Goal: Task Accomplishment & Management: Manage account settings

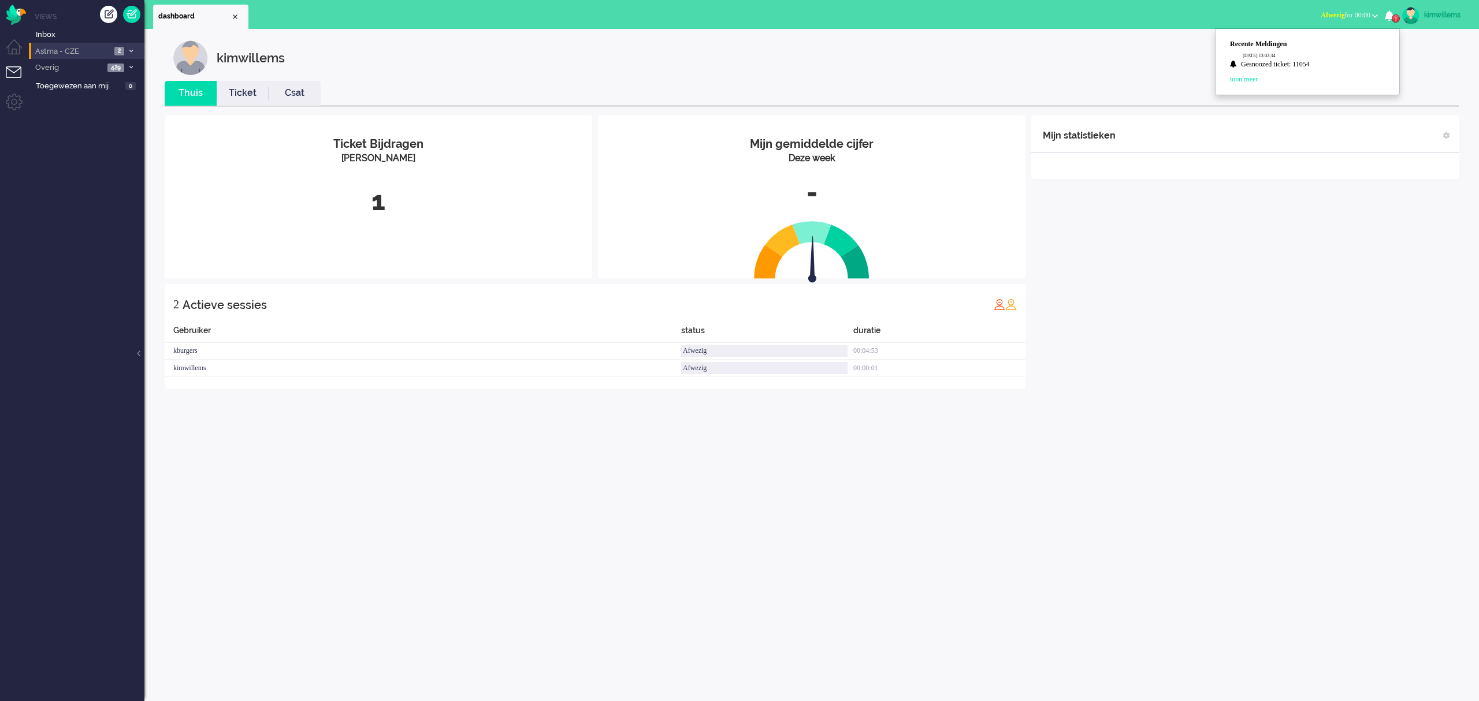
click at [100, 57] on li "Astma - CZE 2" at bounding box center [87, 51] width 116 height 17
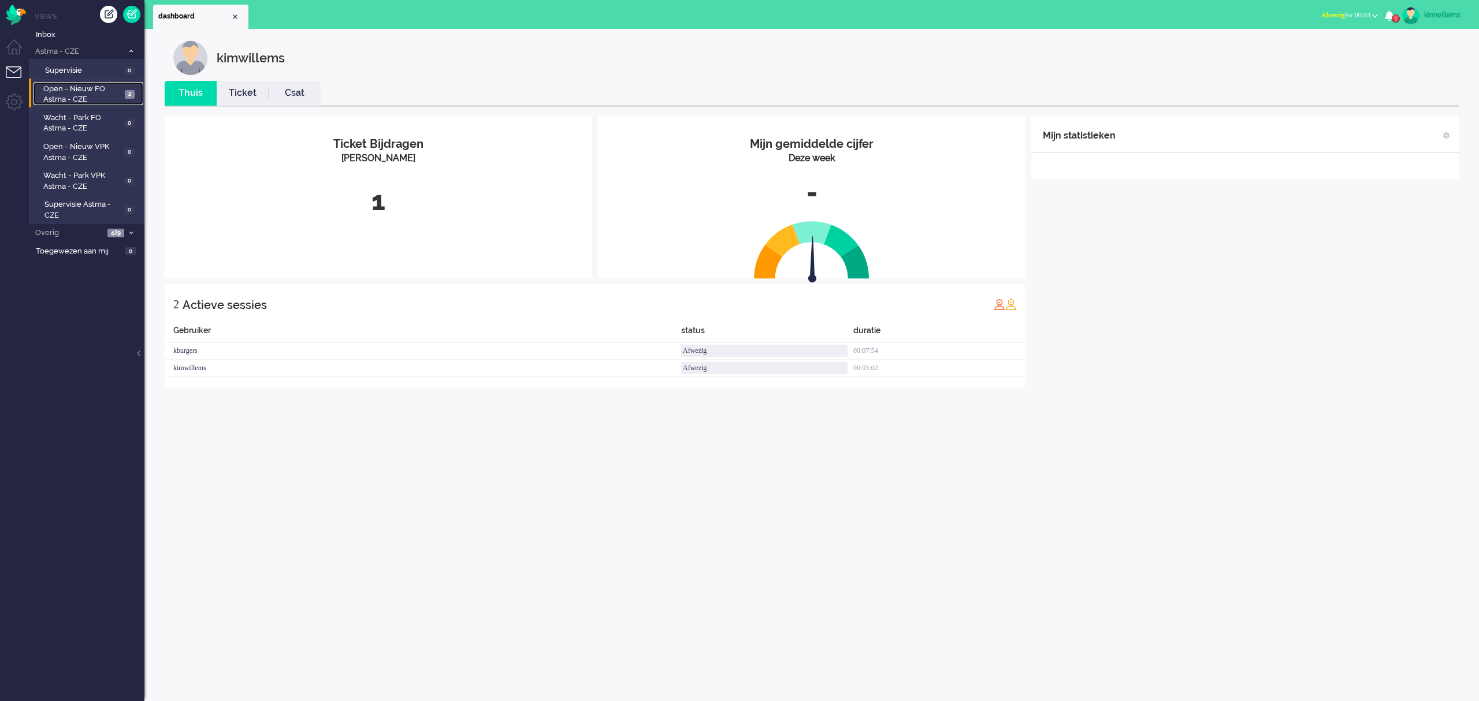
click at [72, 95] on span "Open - Nieuw FO Astma - CZE" at bounding box center [82, 94] width 78 height 21
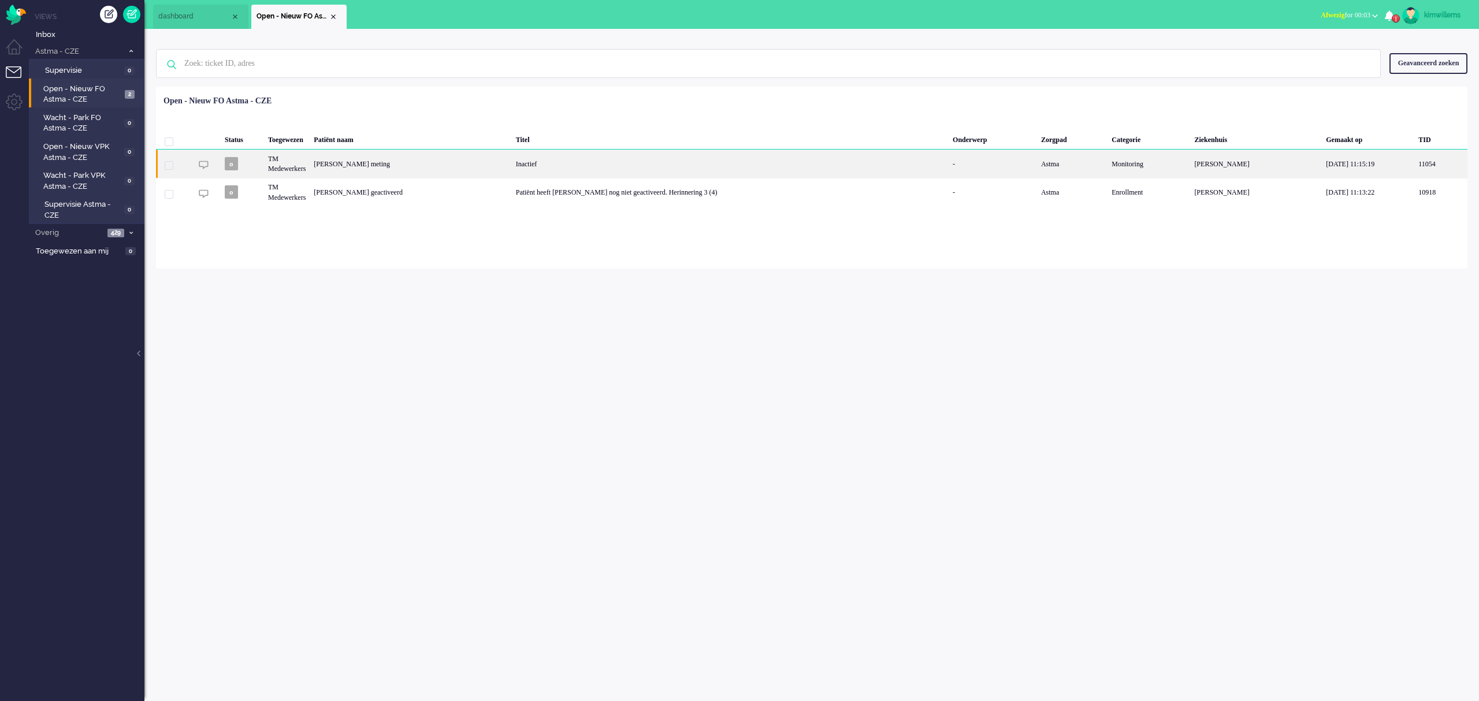
click at [324, 162] on div "[PERSON_NAME] meting" at bounding box center [411, 164] width 202 height 28
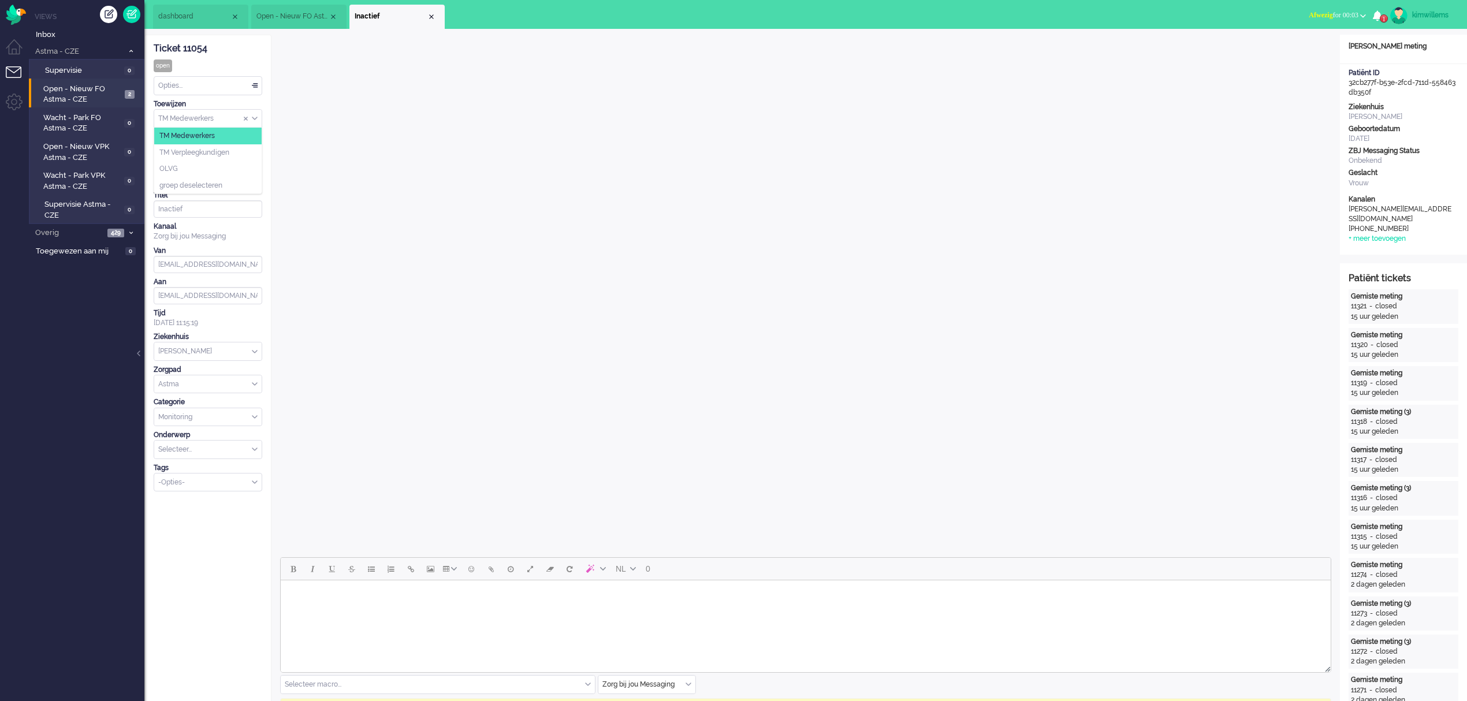
click at [254, 121] on div "TM Medewerkers" at bounding box center [207, 119] width 107 height 18
click at [213, 155] on span "TM Verpleegkundigen" at bounding box center [194, 153] width 70 height 10
click at [77, 91] on span "Open - Nieuw FO Astma - CZE" at bounding box center [82, 94] width 78 height 21
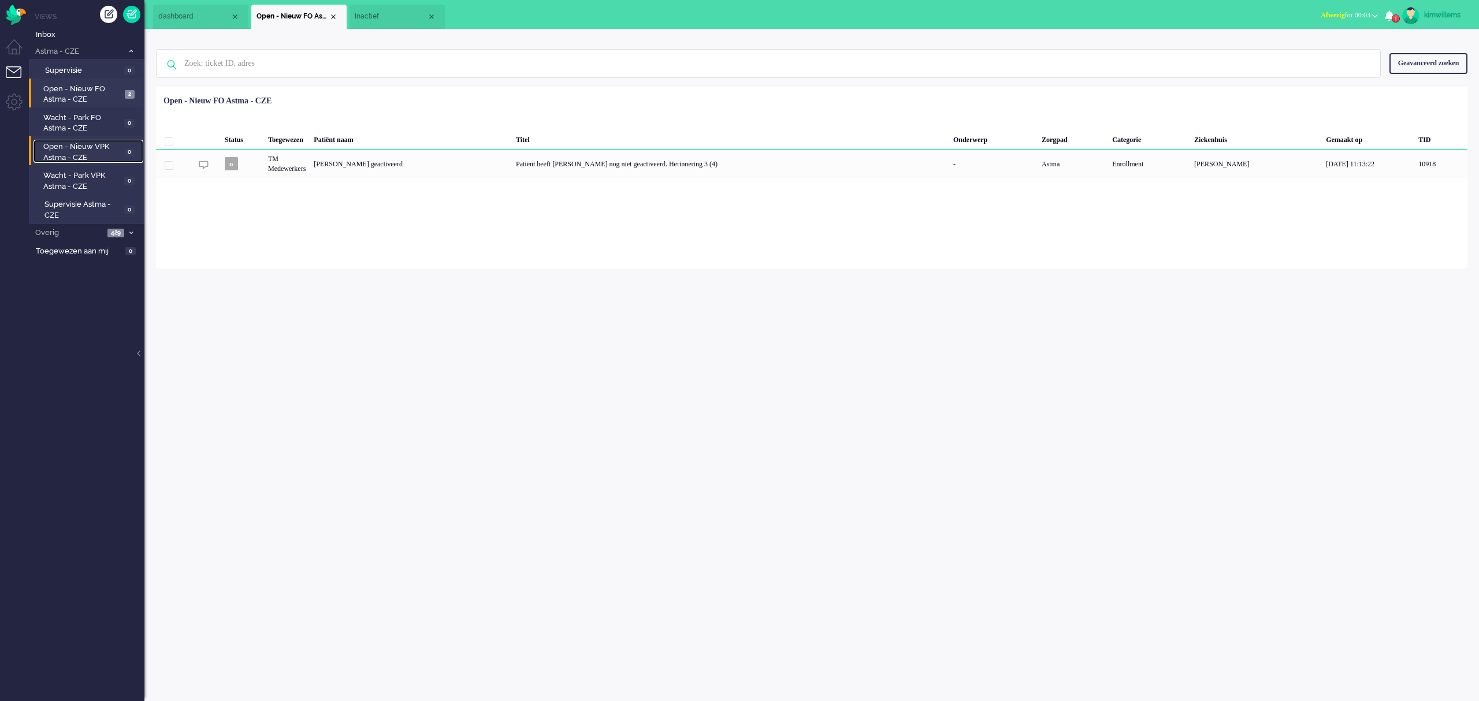
click at [73, 149] on span "Open - Nieuw VPK Astma - CZE" at bounding box center [82, 152] width 78 height 21
click at [1082, 162] on div "TM Verpleegkundigen" at bounding box center [1186, 164] width 209 height 28
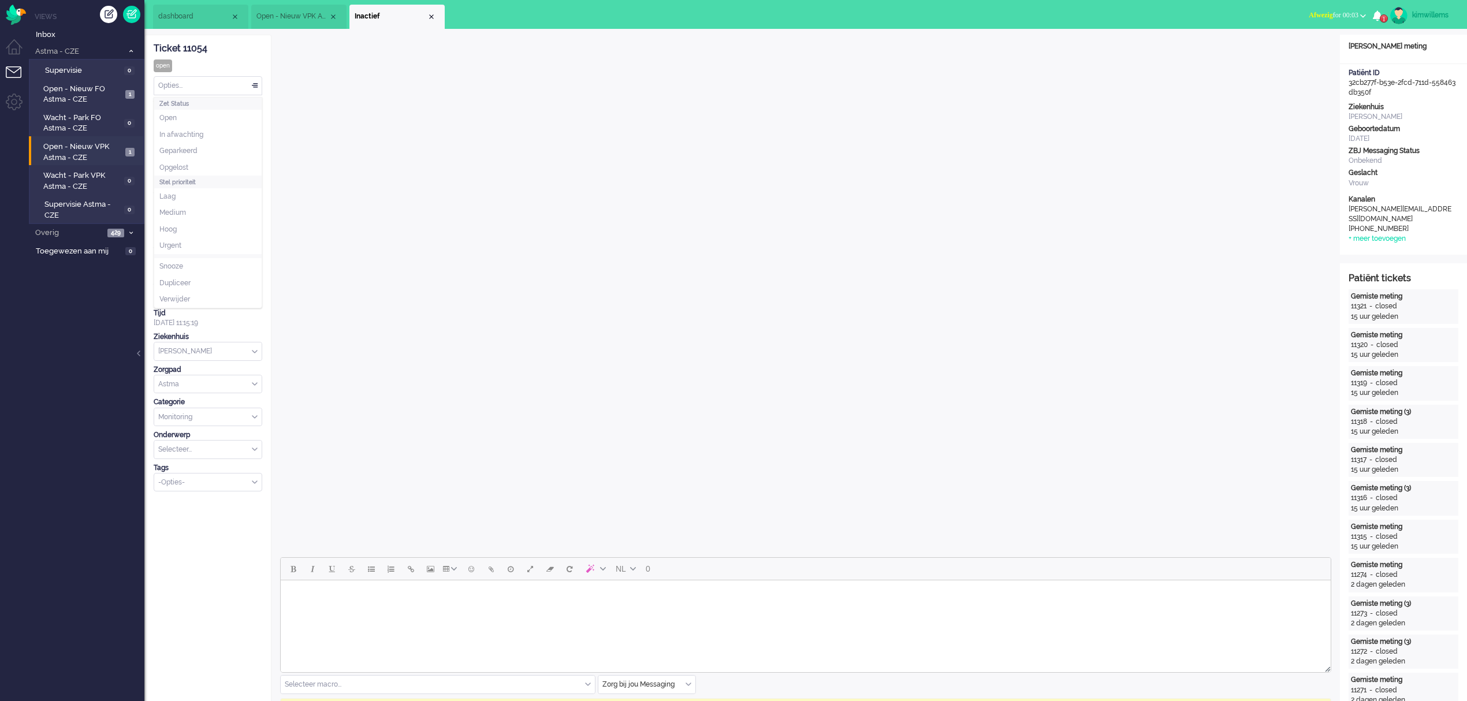
click at [238, 80] on div "Opties..." at bounding box center [207, 86] width 107 height 18
click at [244, 119] on span "Assign Group" at bounding box center [246, 118] width 5 height 8
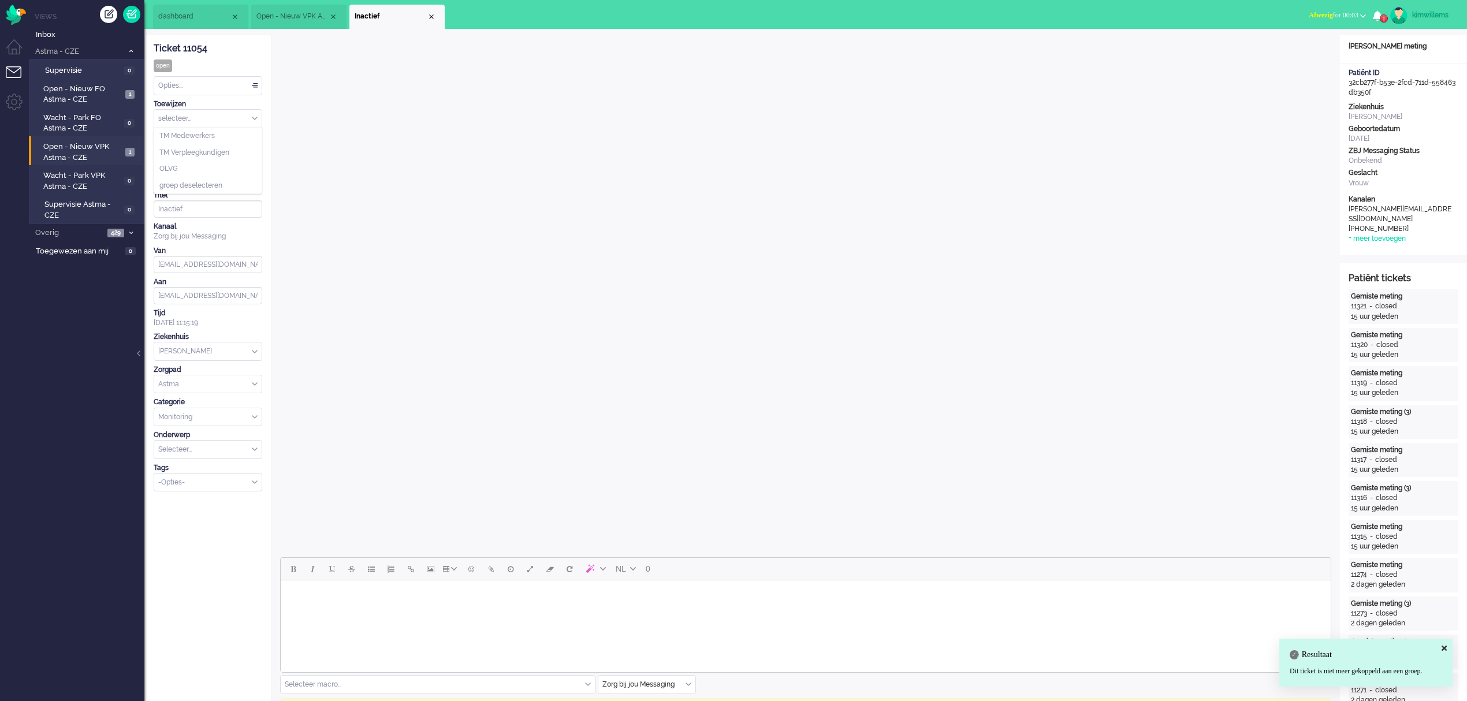
click at [237, 121] on input "Assign Group" at bounding box center [207, 119] width 107 height 18
click at [230, 142] on li "TM Medewerkers" at bounding box center [207, 136] width 107 height 17
click at [99, 88] on span "Open - Nieuw FO Astma - CZE" at bounding box center [82, 94] width 79 height 21
